Goal: Information Seeking & Learning: Learn about a topic

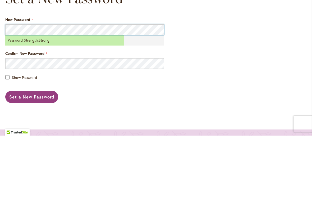
scroll to position [17, 0]
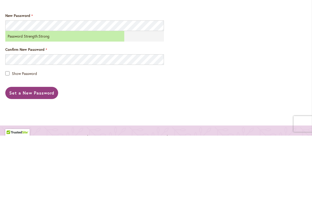
click at [39, 148] on button "Set a New Password" at bounding box center [31, 154] width 53 height 12
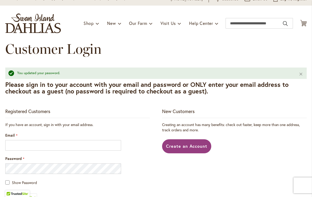
scroll to position [32, 0]
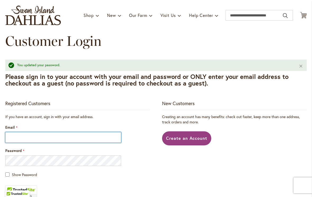
click at [34, 142] on input "Email" at bounding box center [63, 137] width 116 height 11
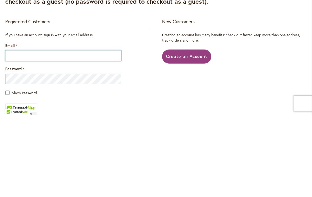
scroll to position [0, 0]
type input "**********"
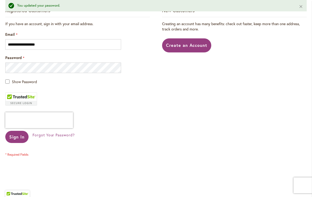
scroll to position [124, 0]
click at [18, 136] on span "Sign In" at bounding box center [16, 137] width 15 height 6
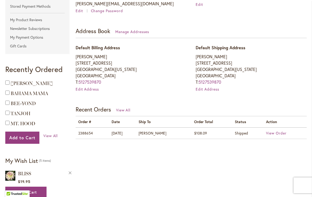
scroll to position [130, 0]
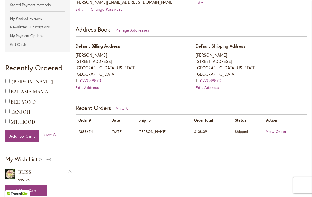
click at [52, 133] on span "View All" at bounding box center [50, 133] width 15 height 5
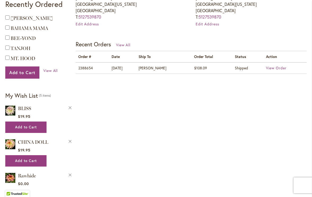
scroll to position [194, 0]
click at [51, 71] on span "View All" at bounding box center [50, 70] width 15 height 5
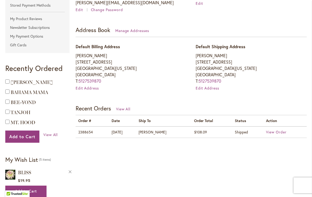
scroll to position [140, 0]
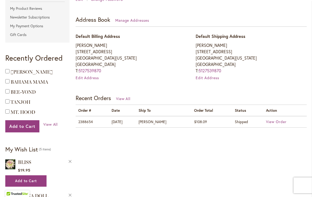
click at [54, 123] on span "View All" at bounding box center [50, 124] width 15 height 5
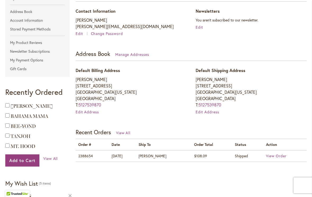
scroll to position [106, 0]
click at [271, 155] on span "View Order" at bounding box center [276, 155] width 21 height 5
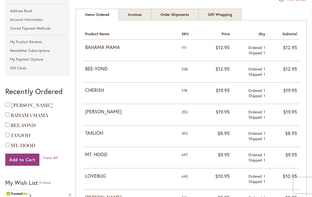
scroll to position [108, 0]
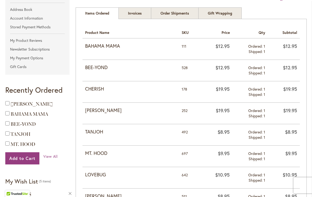
click at [26, 134] on span "TANJOH" at bounding box center [21, 134] width 20 height 6
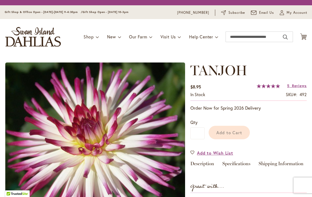
type input "****"
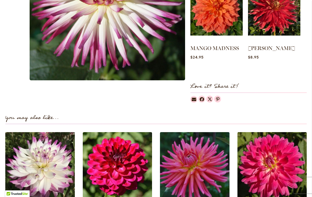
scroll to position [255, 0]
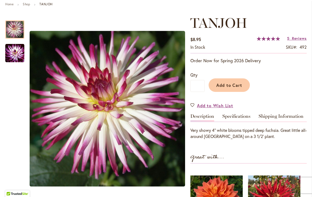
click at [299, 40] on span "Reviews" at bounding box center [299, 38] width 15 height 5
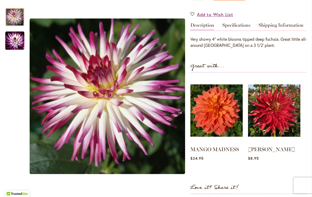
scroll to position [153, 0]
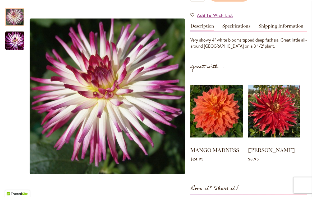
click at [239, 27] on link "Specifications" at bounding box center [236, 28] width 28 height 8
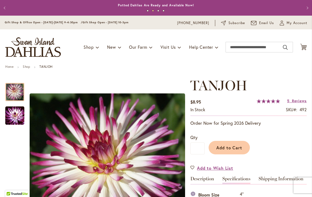
scroll to position [0, 0]
click at [267, 48] on input "Search" at bounding box center [259, 47] width 67 height 11
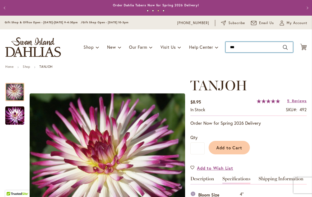
type input "****"
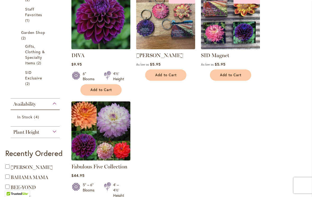
scroll to position [164, 0]
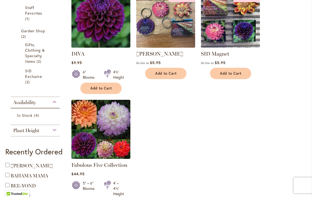
click at [97, 130] on img at bounding box center [100, 129] width 59 height 59
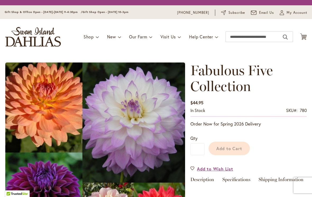
type input "****"
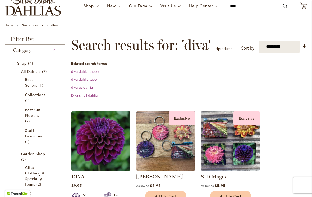
scroll to position [92, 0]
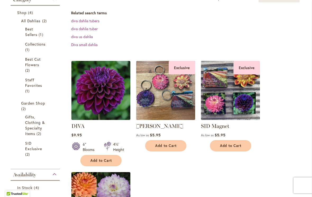
click at [106, 91] on img at bounding box center [100, 90] width 59 height 59
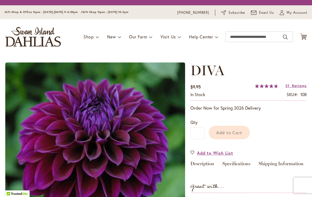
type input "****"
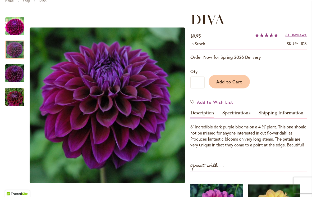
scroll to position [69, 0]
